Goal: Task Accomplishment & Management: Use online tool/utility

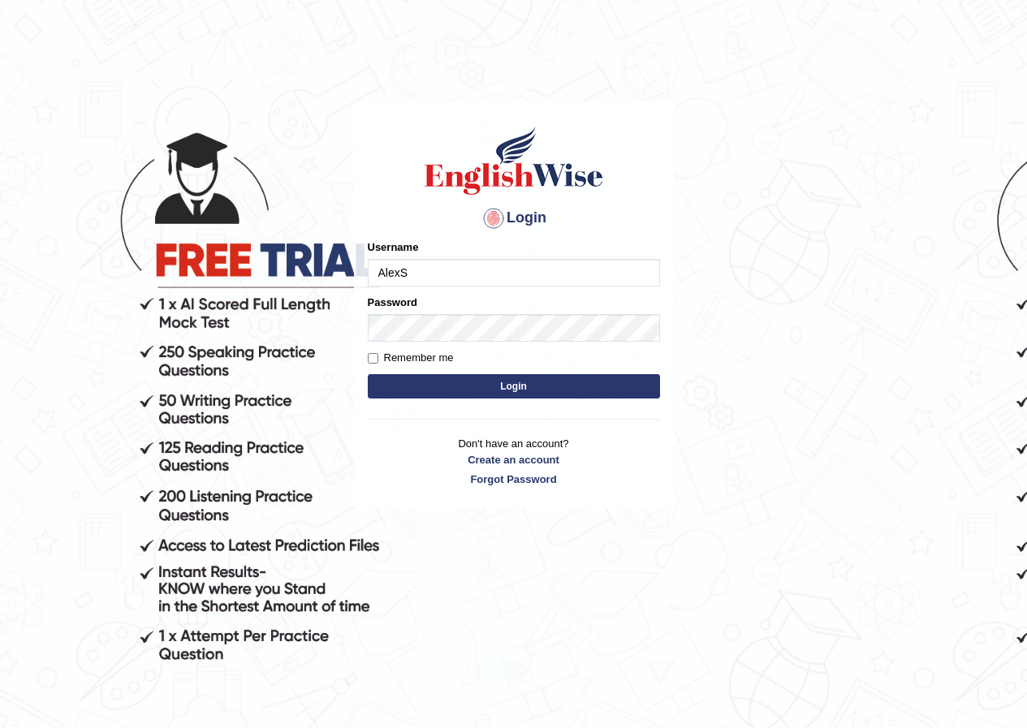
type input "AlexS"
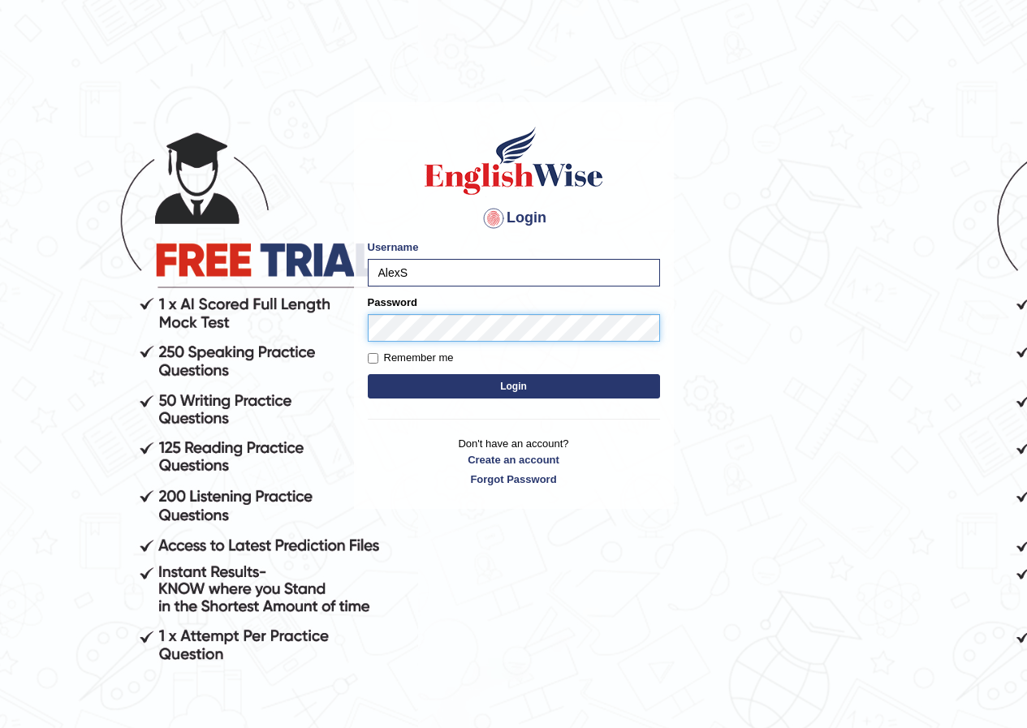
click at [368, 374] on button "Login" at bounding box center [514, 386] width 292 height 24
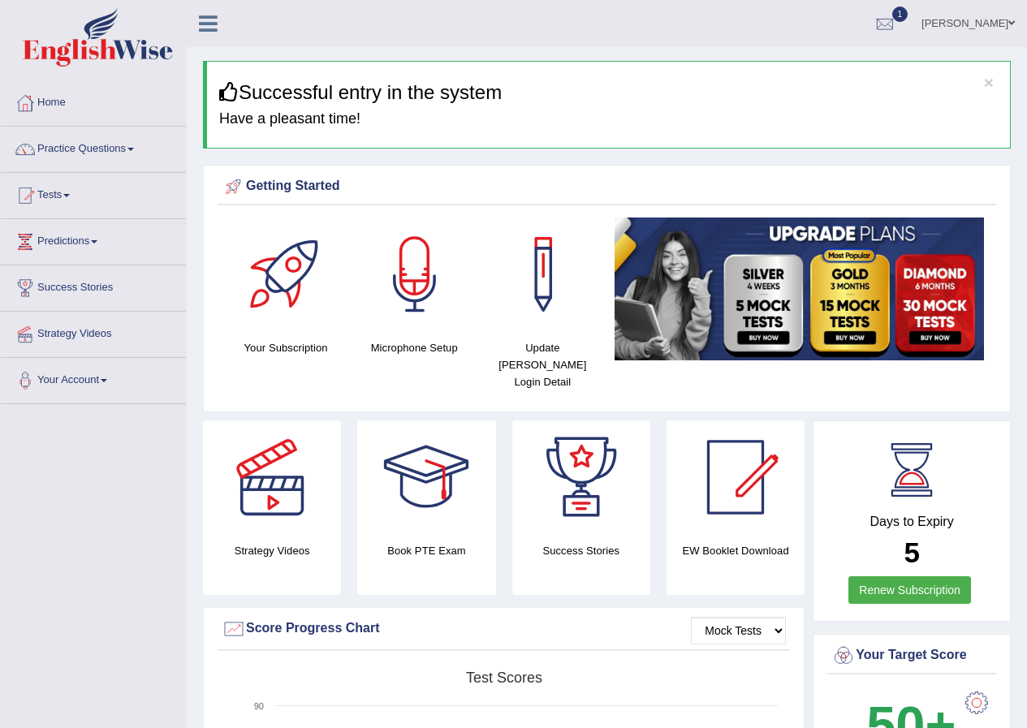
click at [64, 195] on link "Tests" at bounding box center [93, 193] width 185 height 41
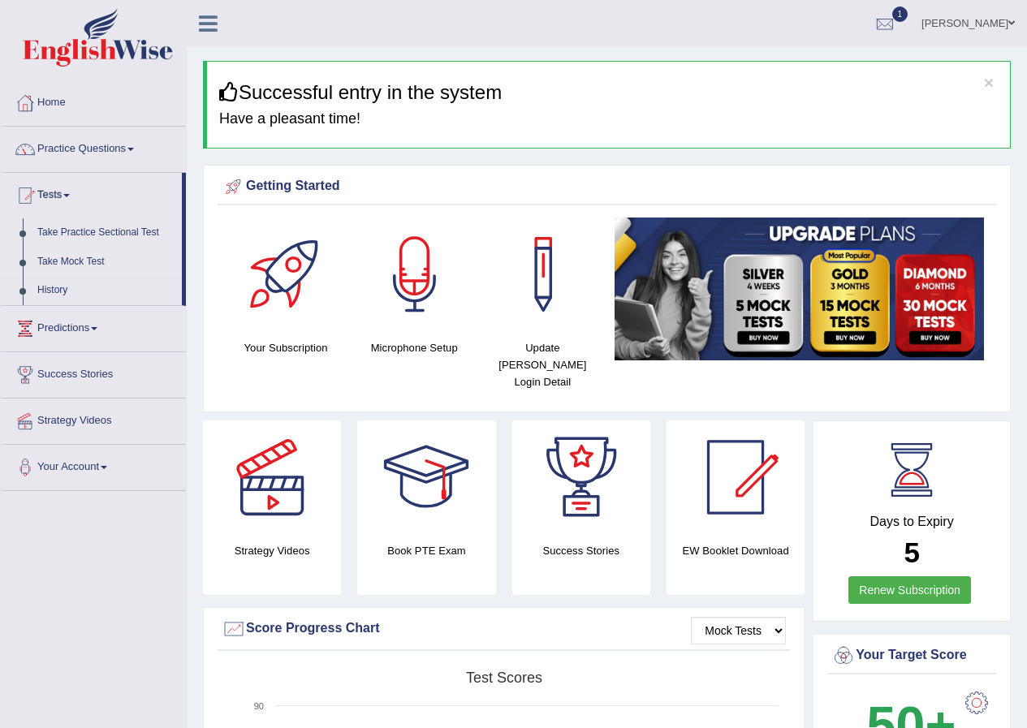
click at [58, 262] on link "Take Mock Test" at bounding box center [106, 262] width 152 height 29
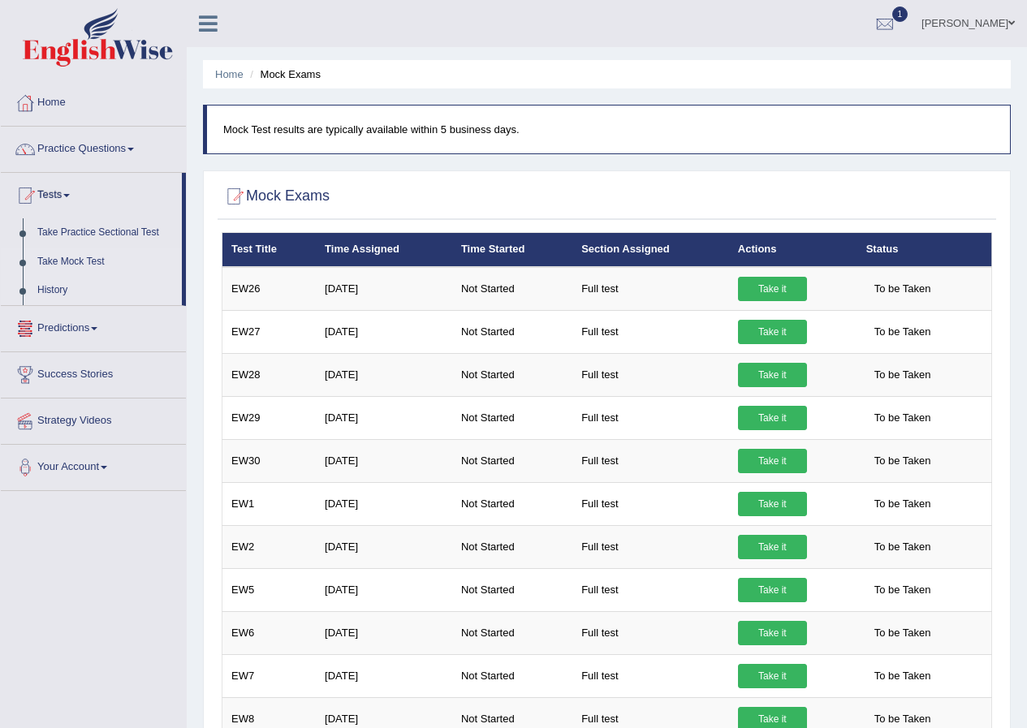
click at [56, 291] on link "History" at bounding box center [106, 290] width 152 height 29
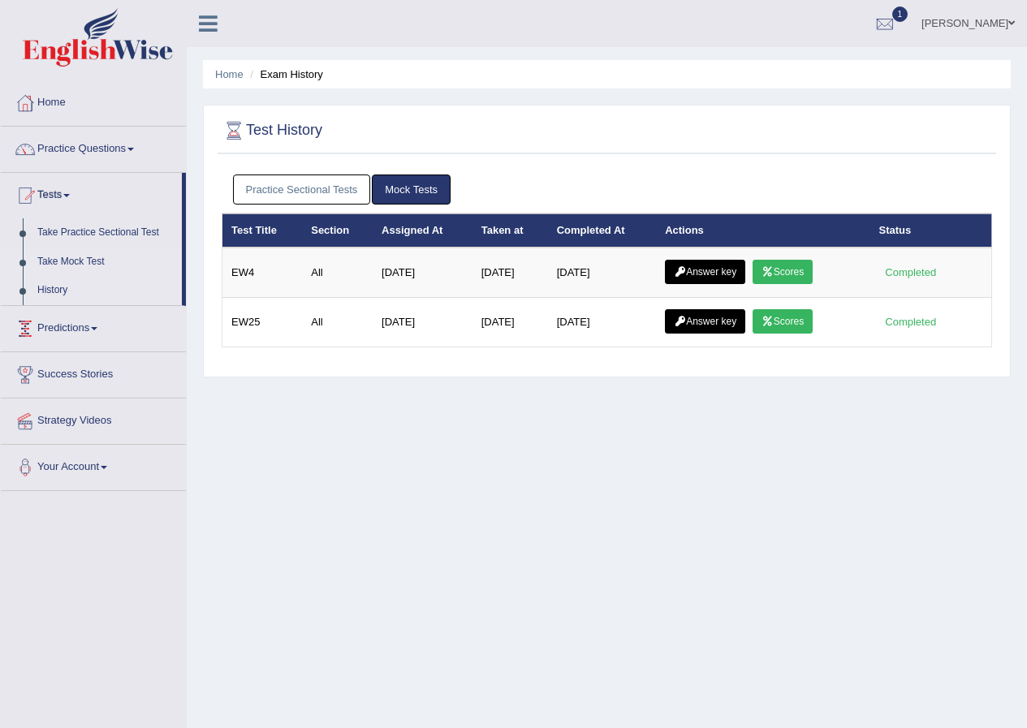
click at [63, 258] on link "Take Mock Test" at bounding box center [106, 262] width 152 height 29
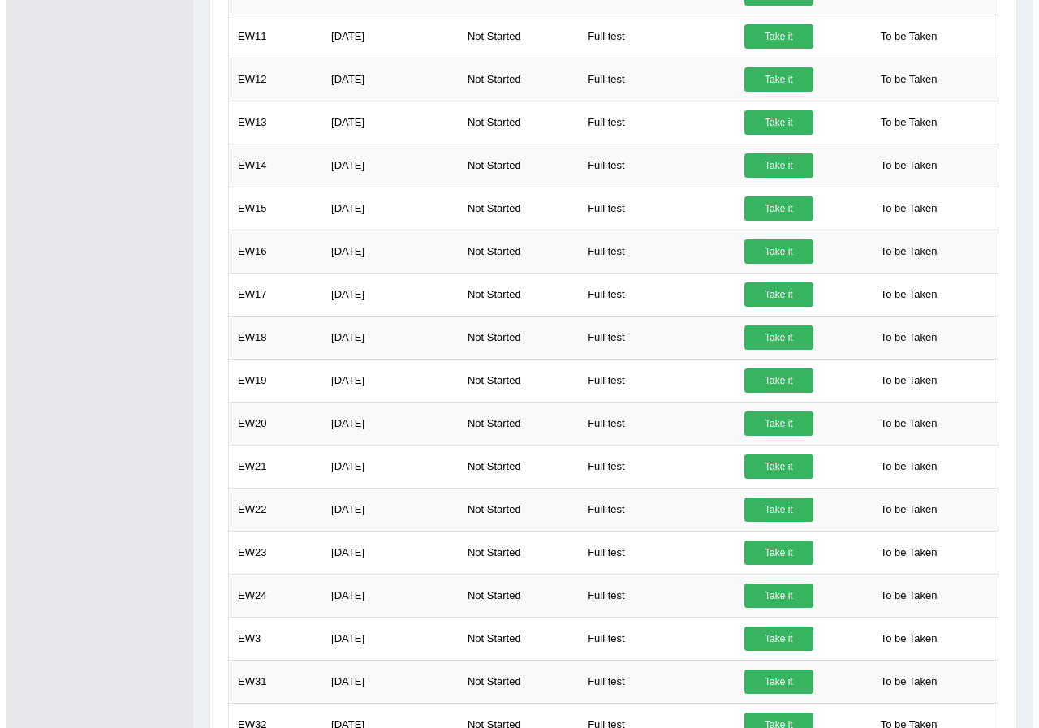
scroll to position [1043, 0]
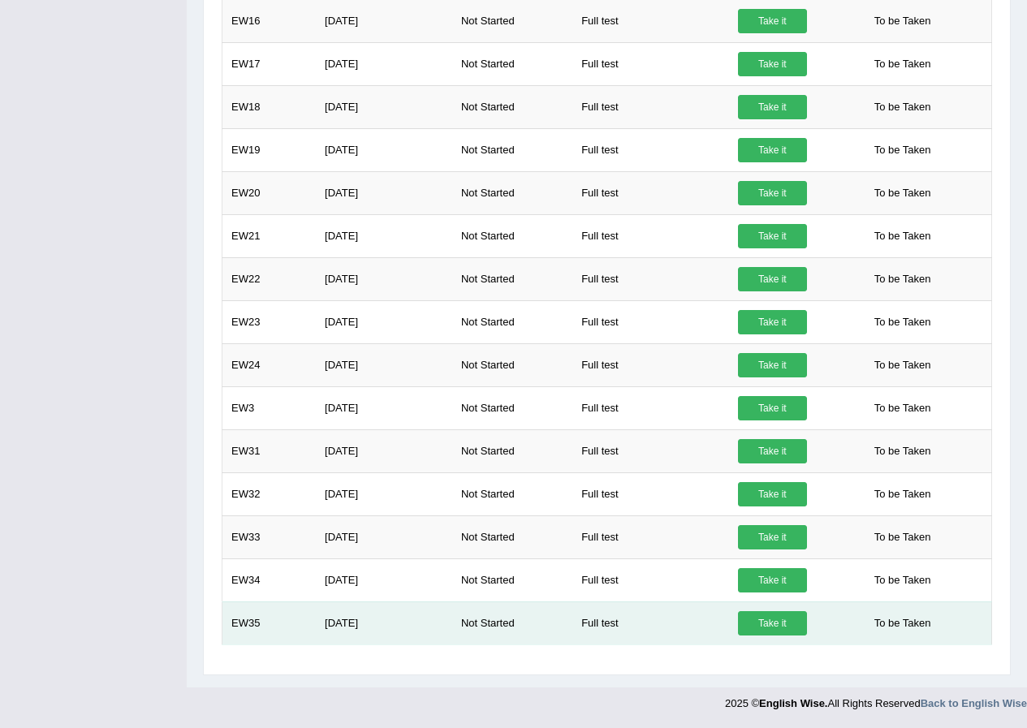
click at [779, 628] on link "Take it" at bounding box center [772, 623] width 69 height 24
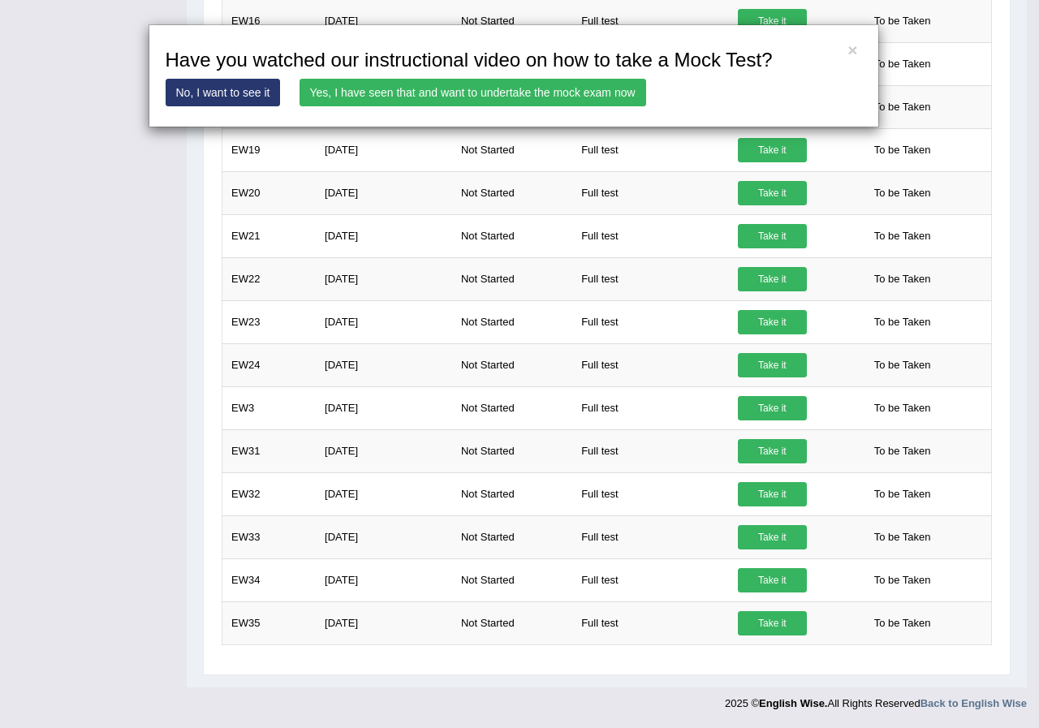
click at [471, 94] on link "Yes, I have seen that and want to undertake the mock exam now" at bounding box center [473, 93] width 347 height 28
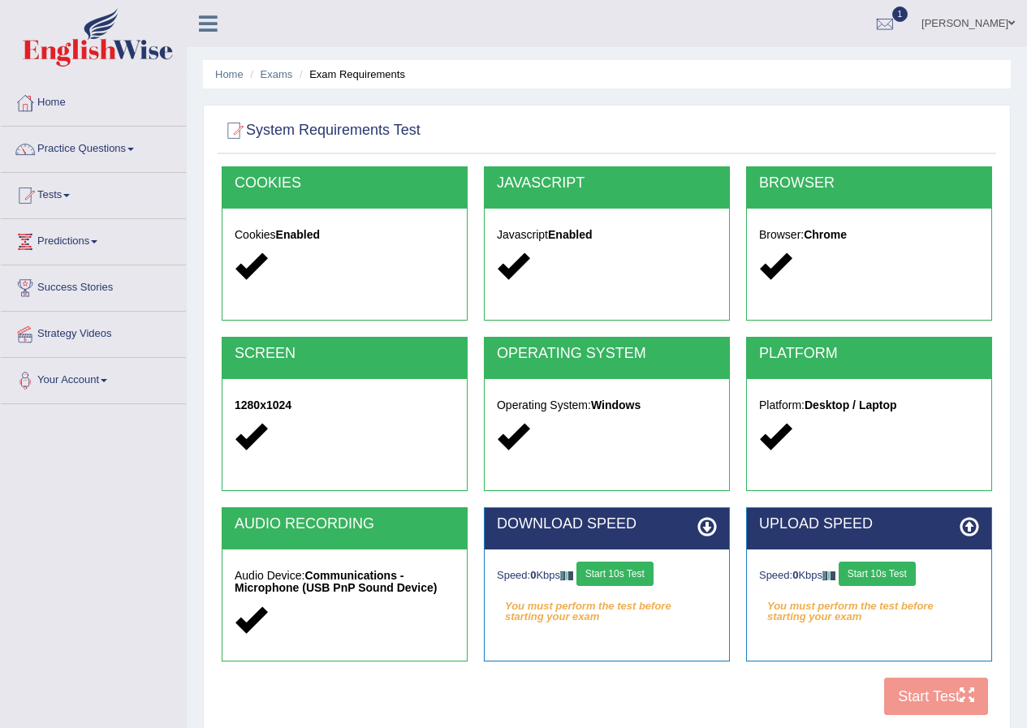
click at [627, 577] on button "Start 10s Test" at bounding box center [614, 574] width 77 height 24
click at [881, 574] on button "Start 10s Test" at bounding box center [877, 574] width 77 height 24
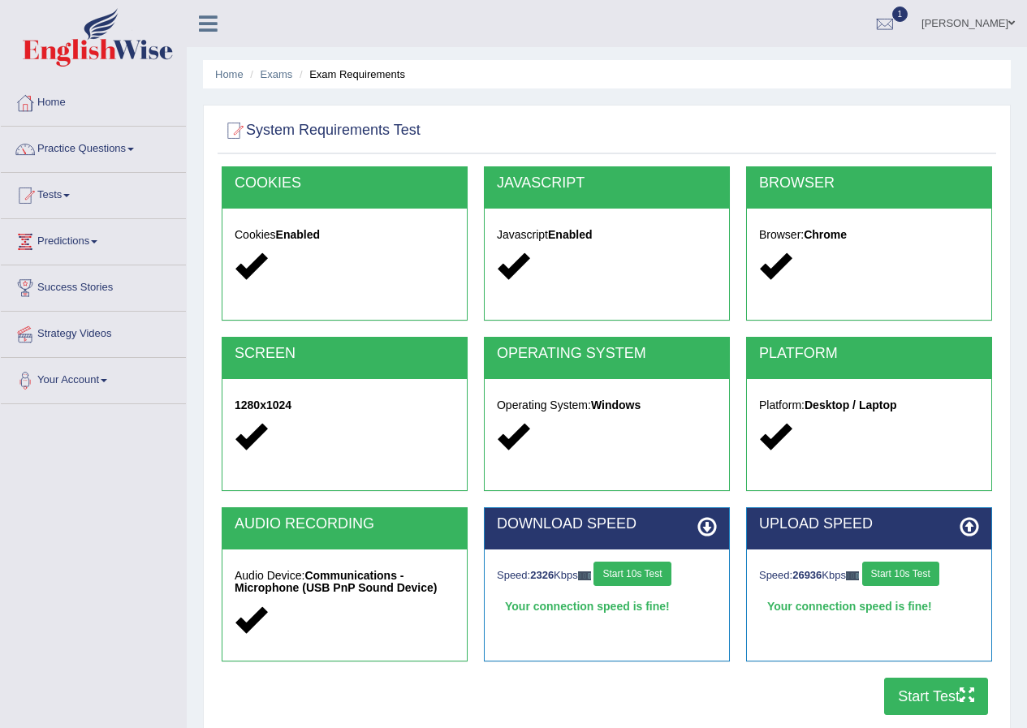
click at [927, 704] on button "Start Test" at bounding box center [936, 696] width 104 height 37
